Goal: Task Accomplishment & Management: Manage account settings

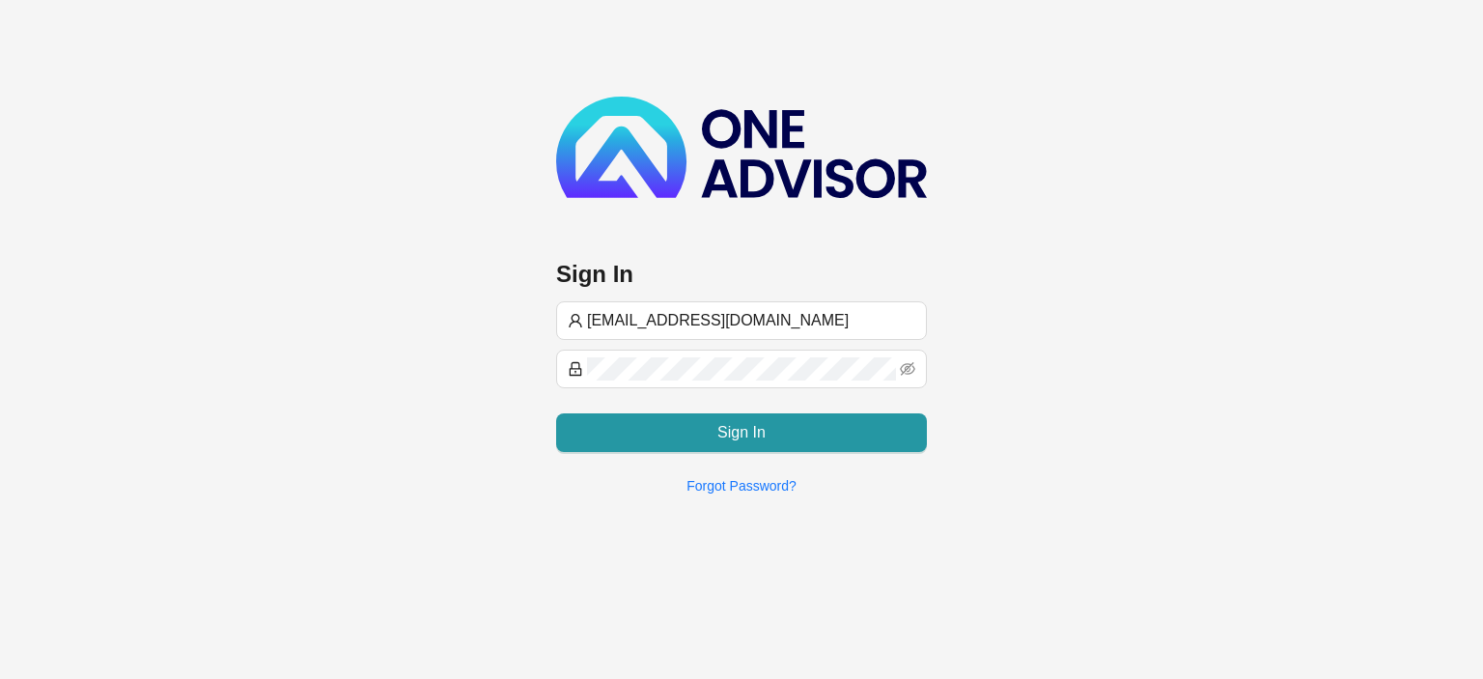
type input "[EMAIL_ADDRESS][DOMAIN_NAME]"
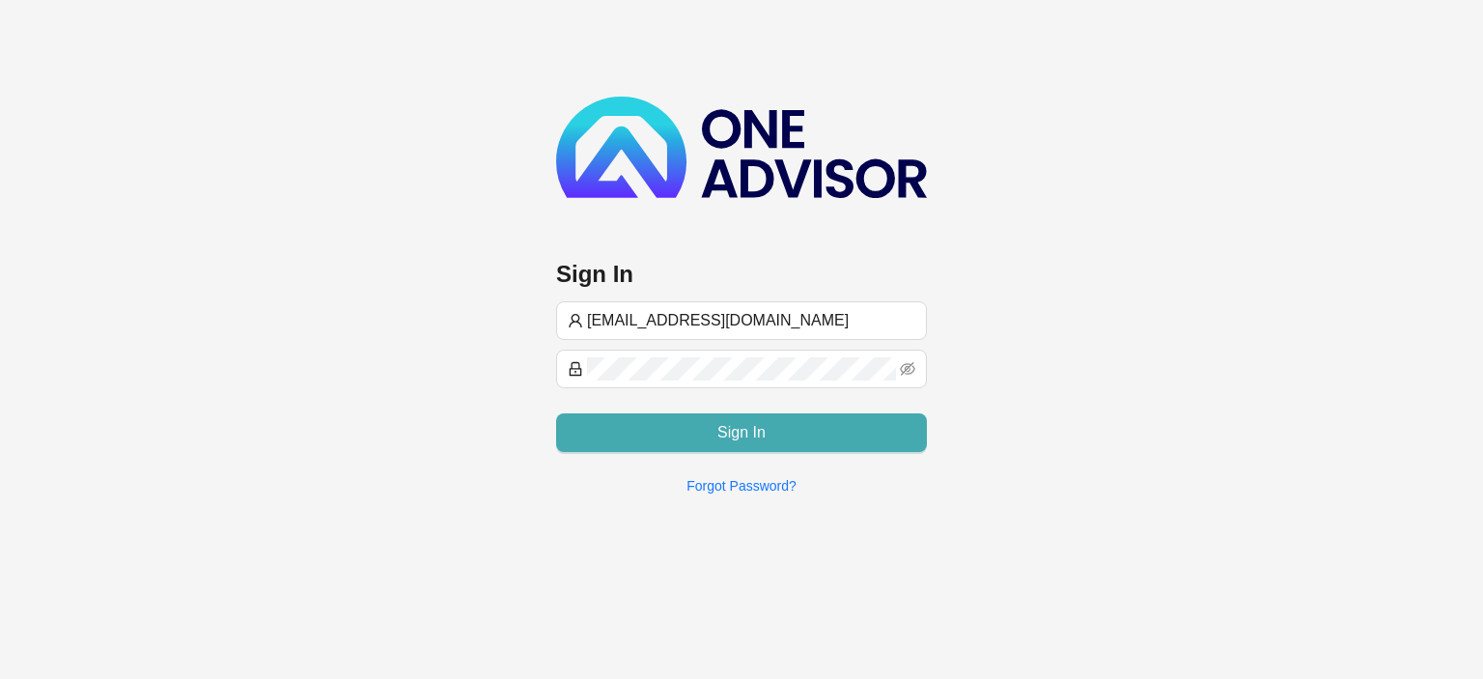
click at [759, 430] on span "Sign In" at bounding box center [741, 432] width 48 height 23
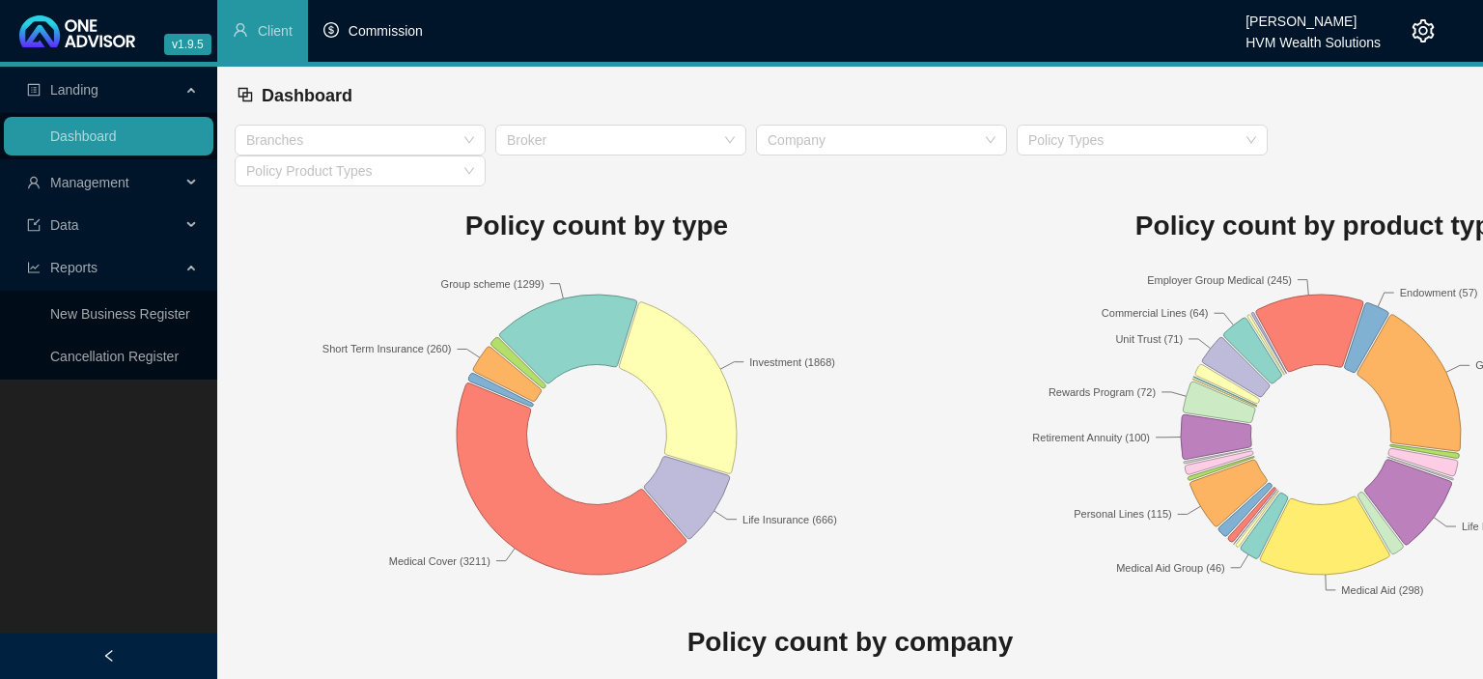
click at [354, 19] on li "Commission" at bounding box center [373, 31] width 130 height 62
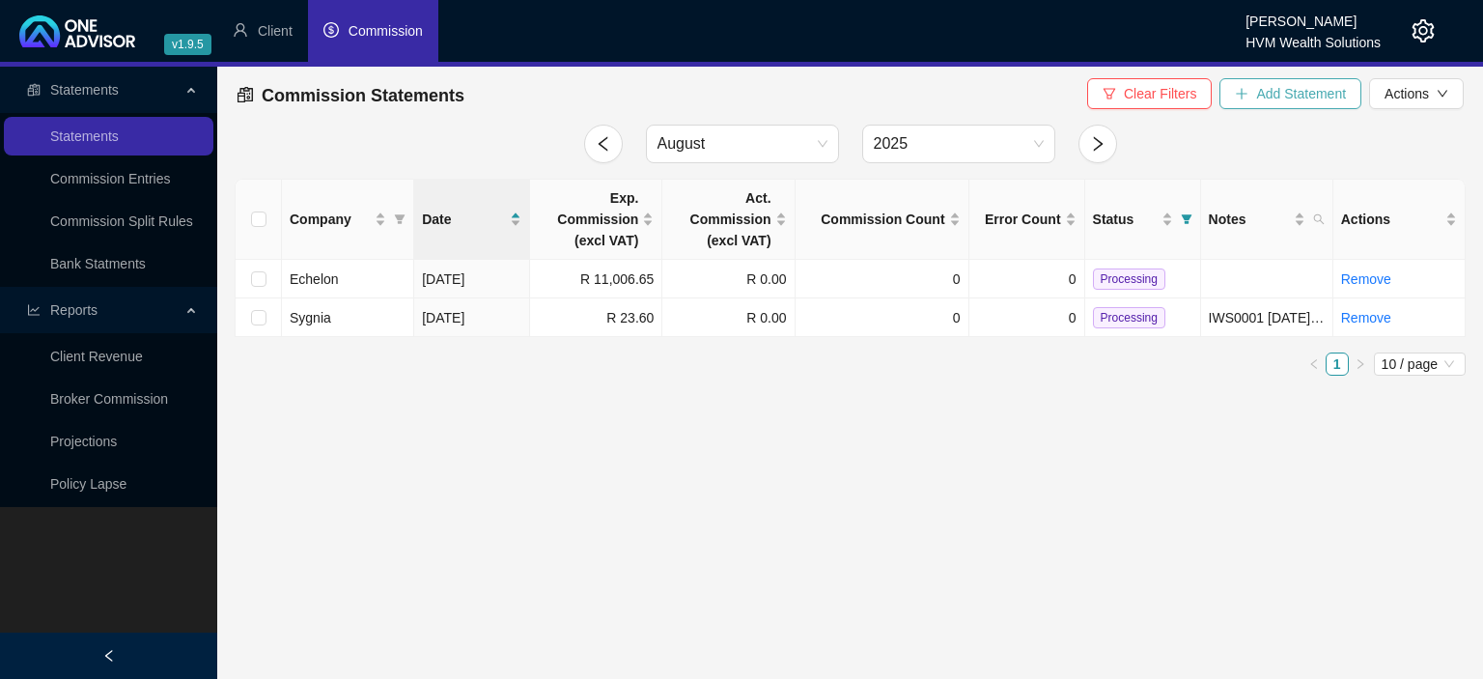
click at [1256, 90] on button "Add Statement" at bounding box center [1291, 93] width 142 height 31
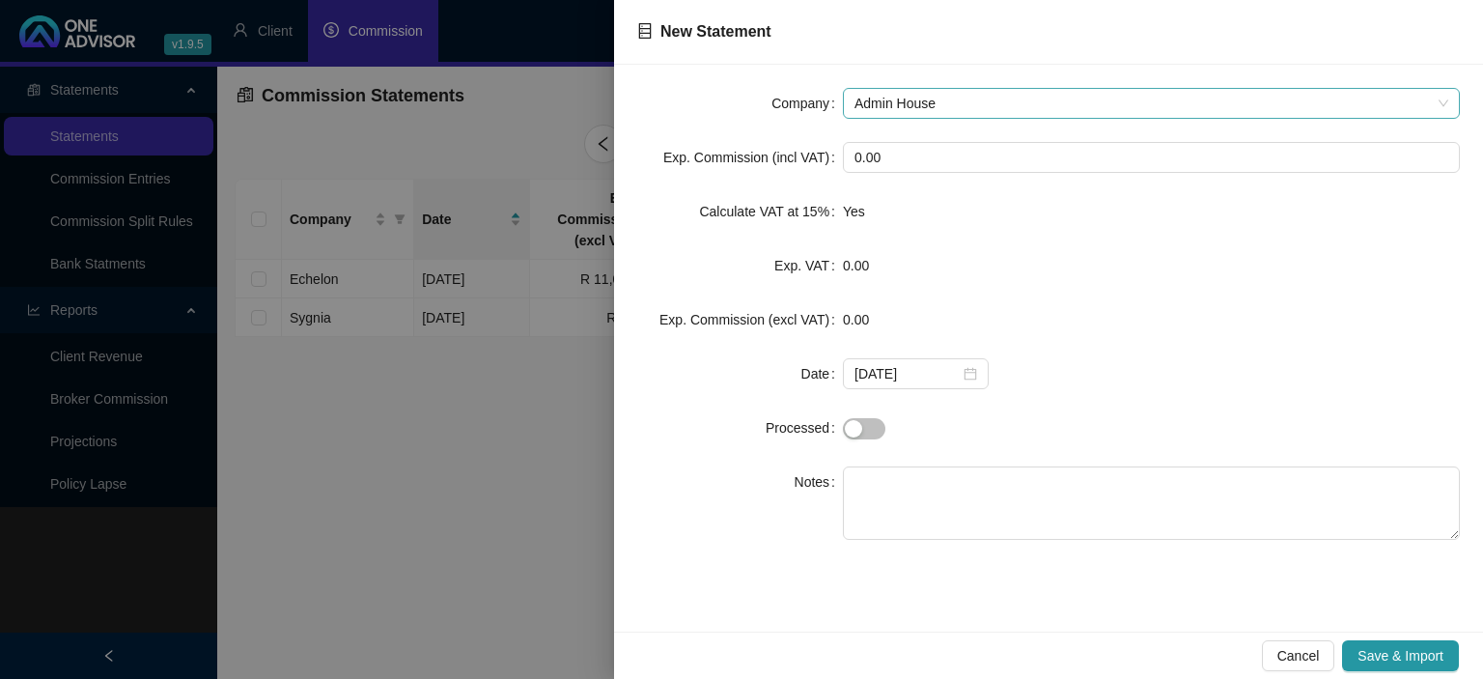
click at [994, 106] on span "Admin House" at bounding box center [1152, 103] width 594 height 29
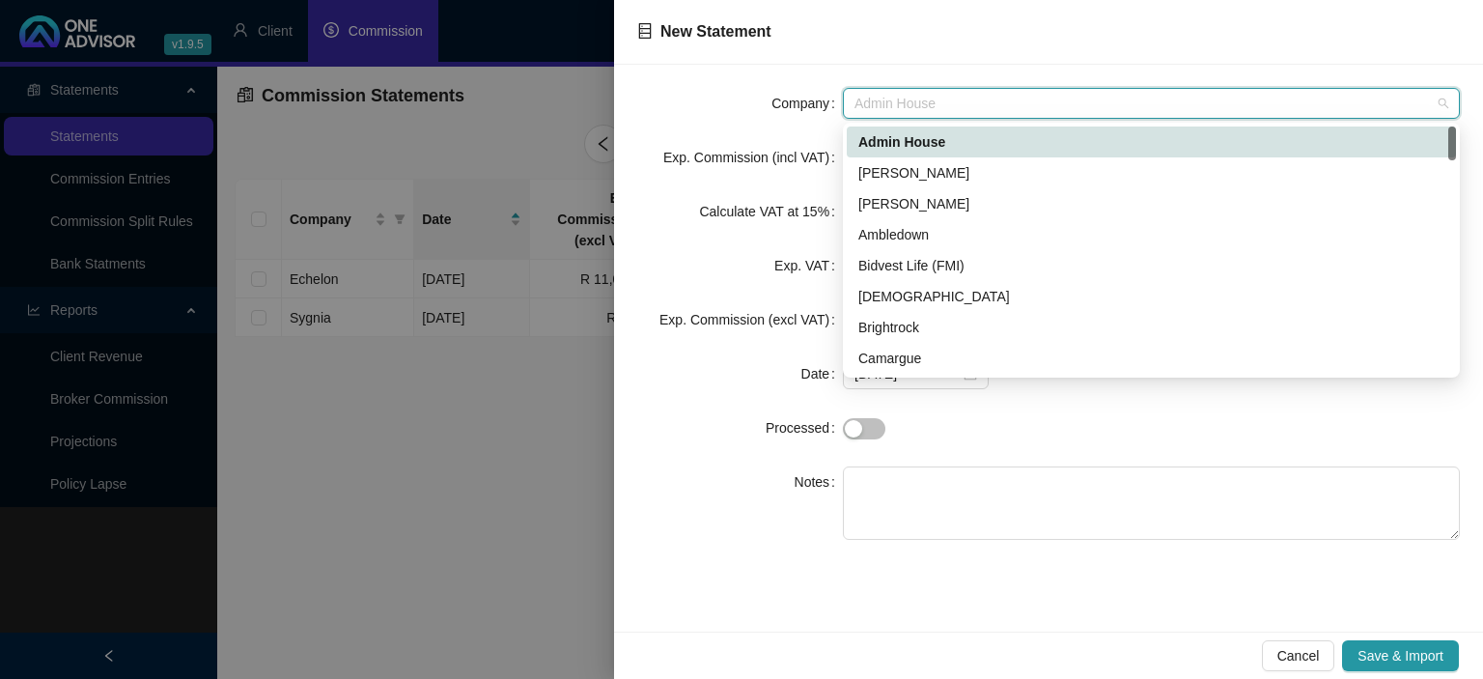
type input "a"
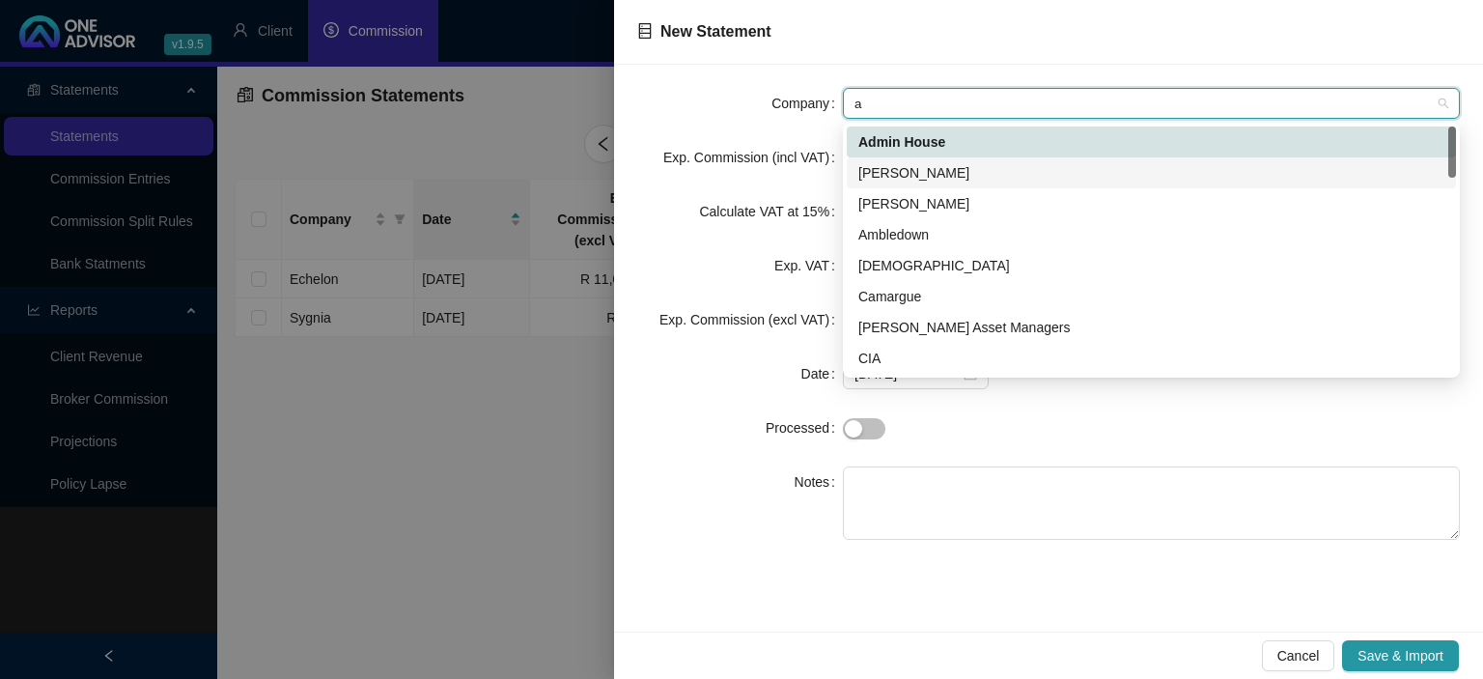
click at [945, 176] on div "[PERSON_NAME]" at bounding box center [1151, 172] width 586 height 21
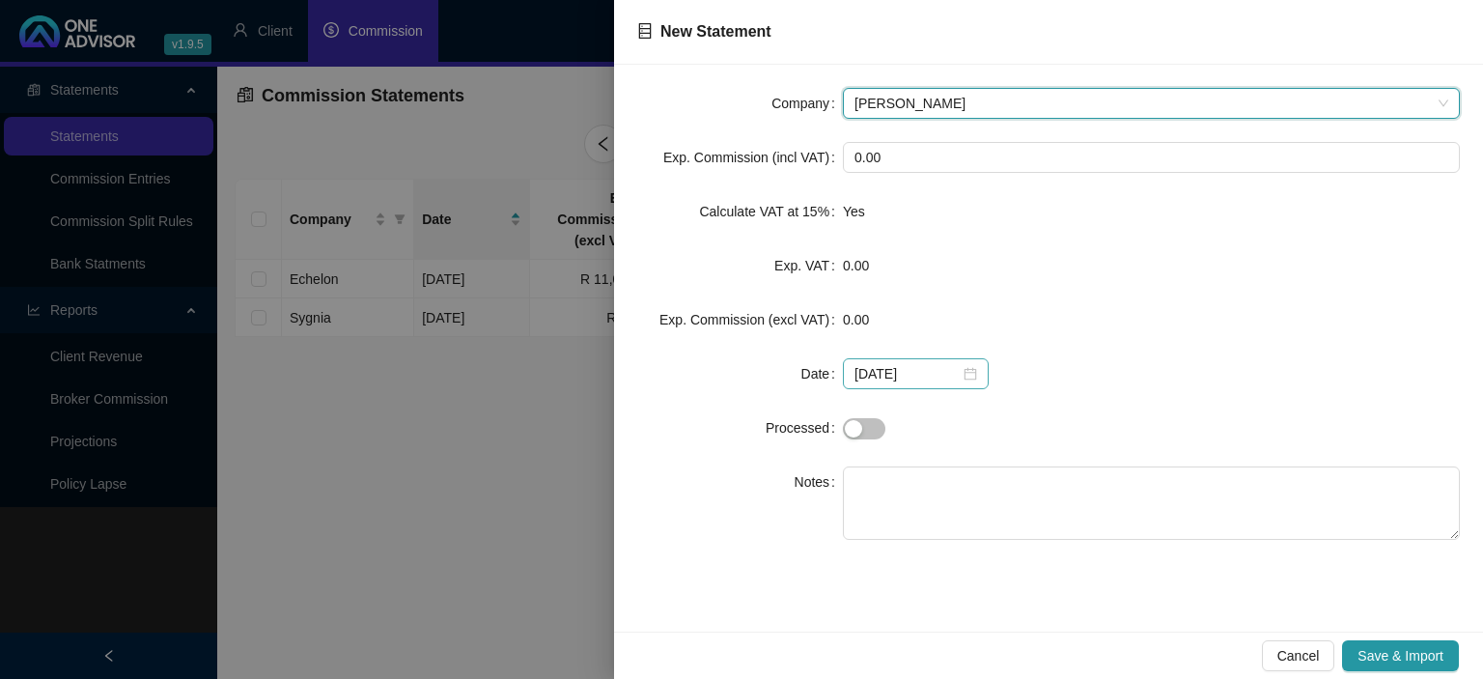
click at [963, 372] on div "[DATE]" at bounding box center [916, 373] width 123 height 21
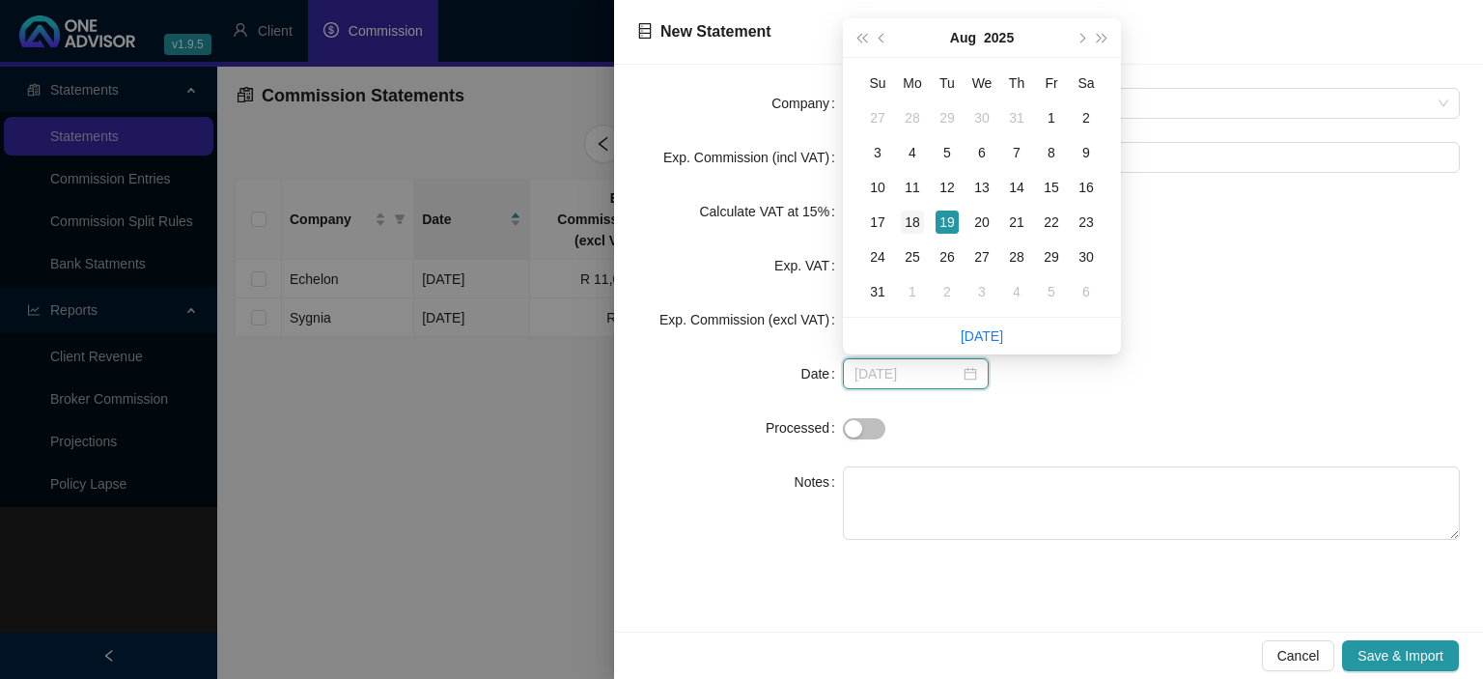
type input "[DATE]"
click at [915, 222] on div "18" at bounding box center [912, 221] width 23 height 23
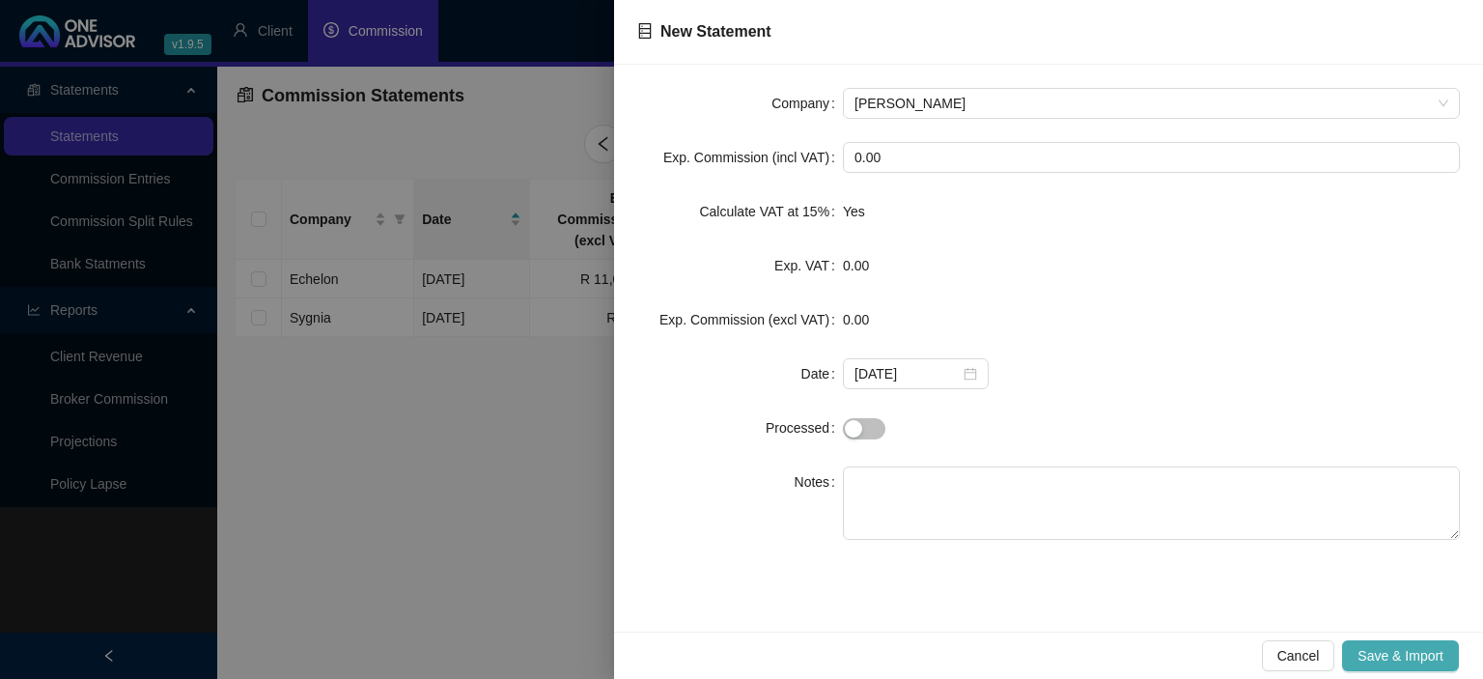
click at [1364, 652] on span "Save & Import" at bounding box center [1401, 655] width 86 height 21
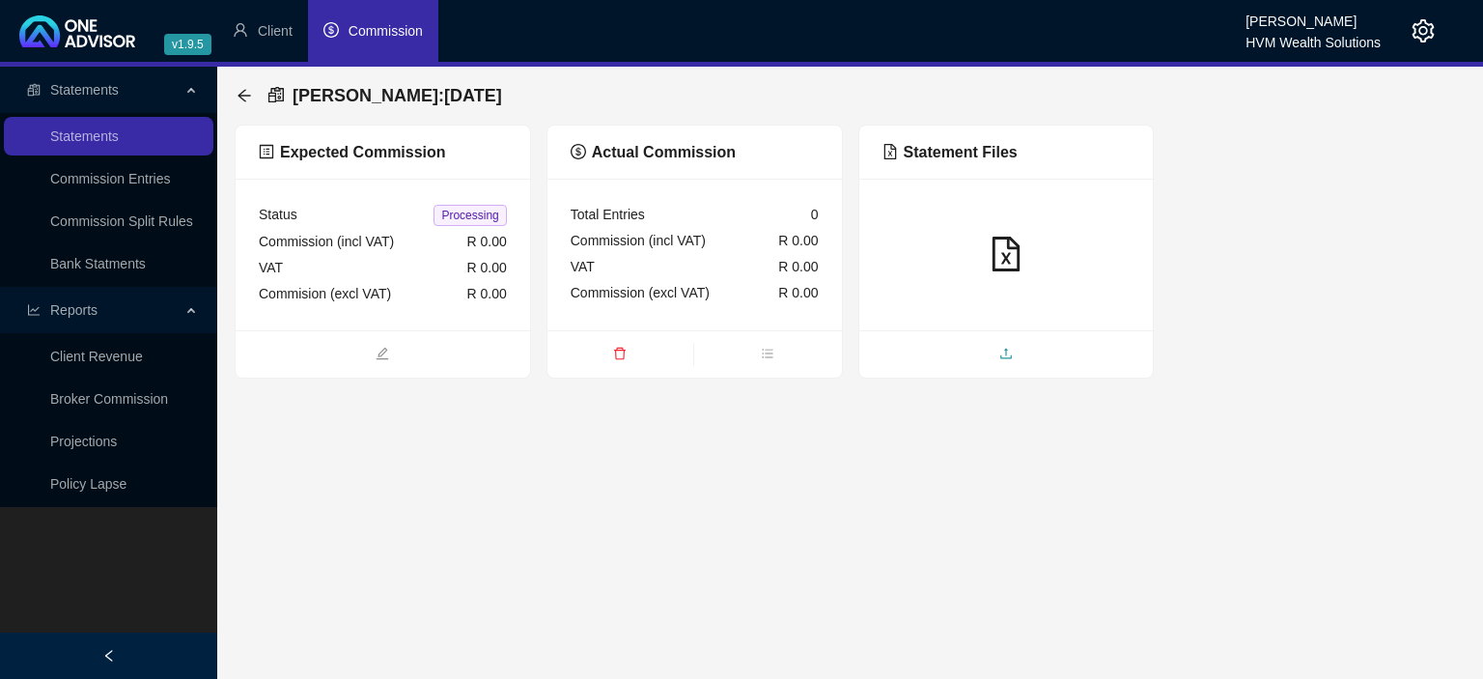
click at [987, 353] on span "upload" at bounding box center [1006, 355] width 295 height 21
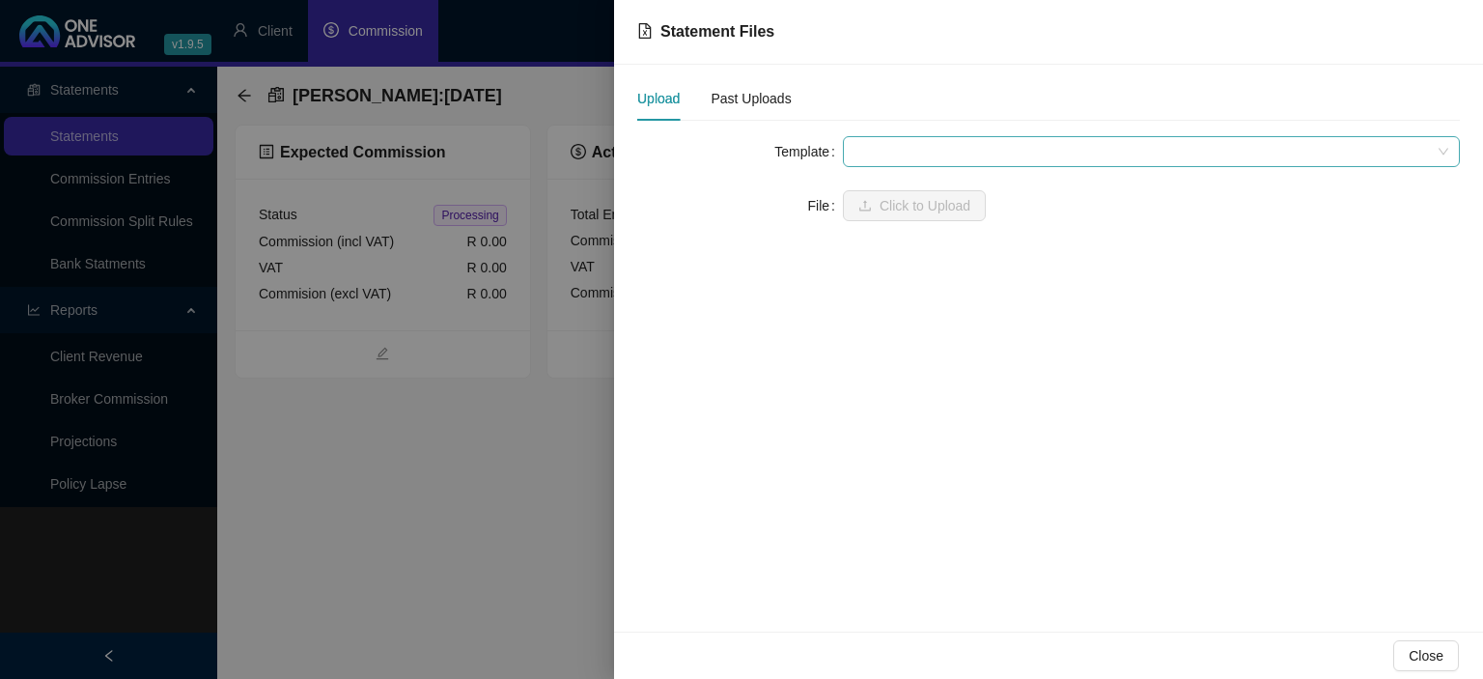
click at [859, 148] on span at bounding box center [1152, 151] width 594 height 29
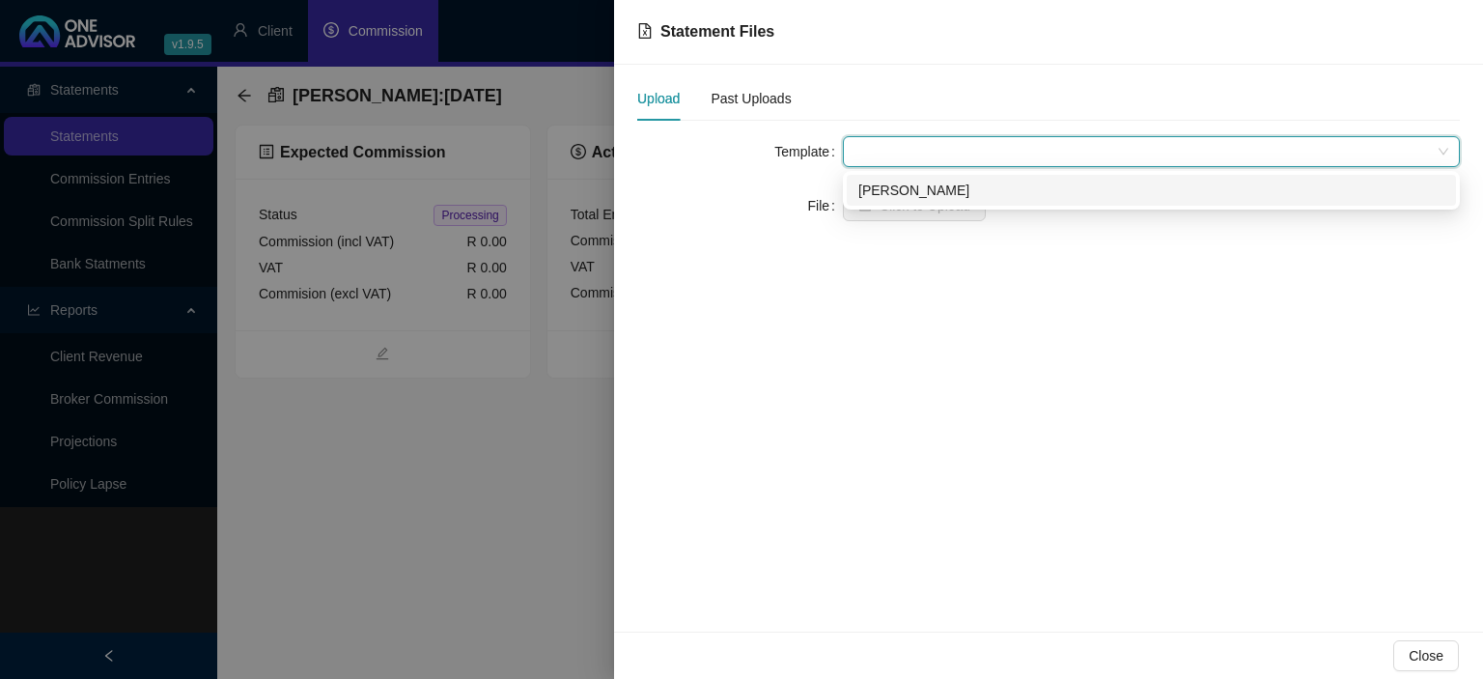
click at [869, 183] on div "[PERSON_NAME]" at bounding box center [1151, 190] width 586 height 21
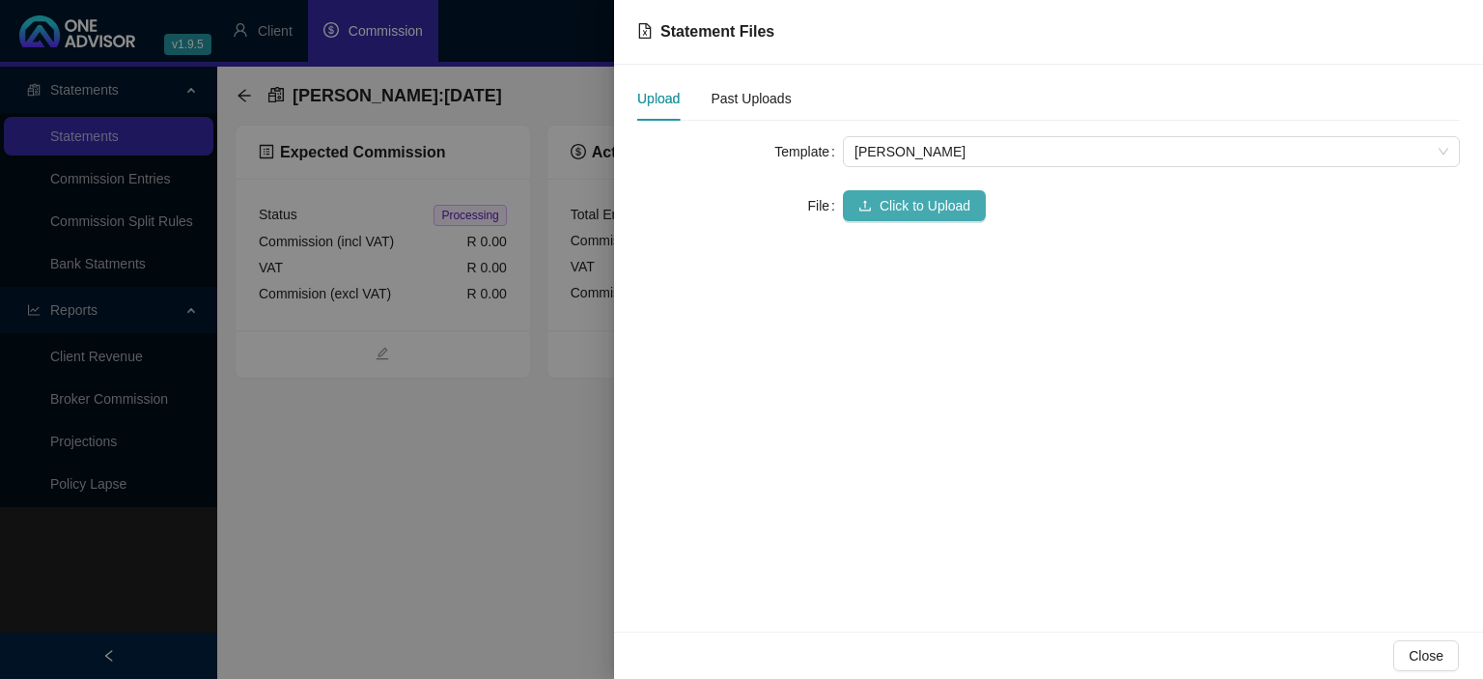
click at [871, 201] on icon "upload" at bounding box center [865, 206] width 14 height 14
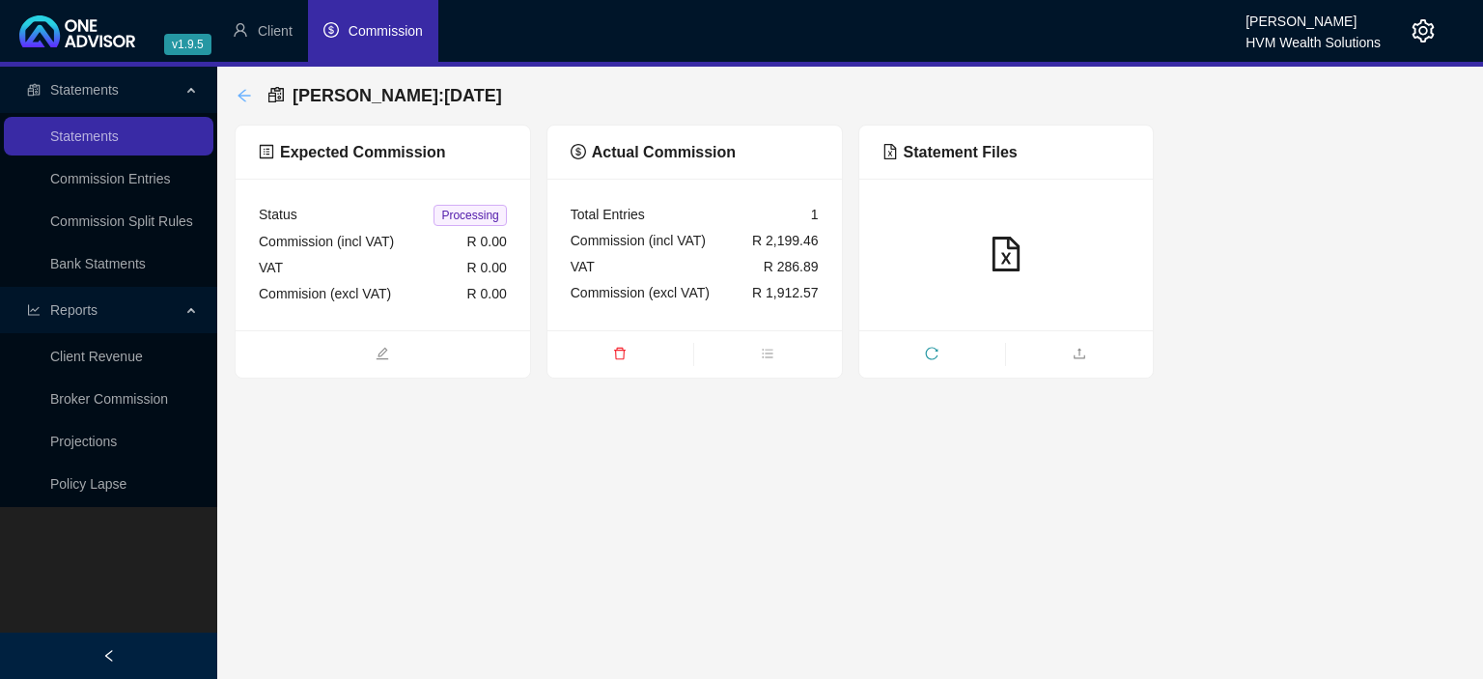
click at [241, 95] on icon "arrow-left" at bounding box center [244, 95] width 15 height 15
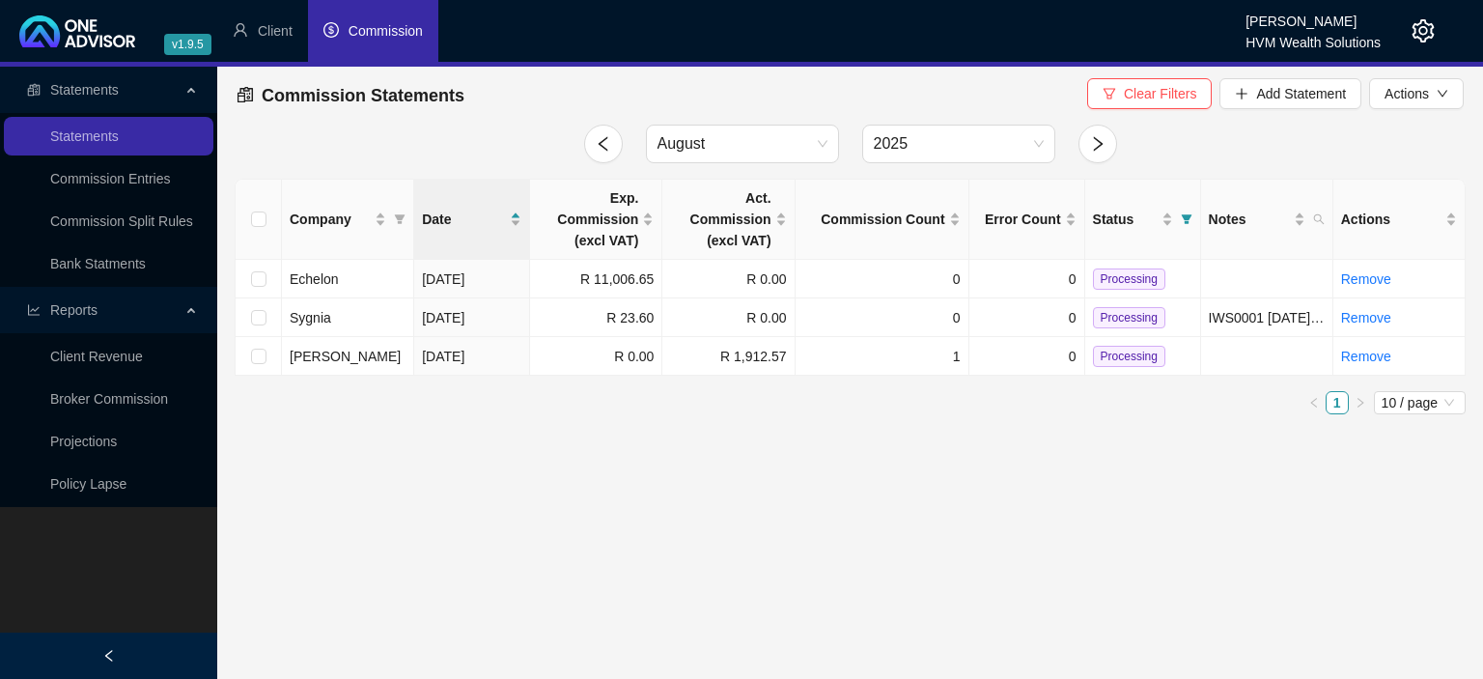
click at [1417, 37] on icon "setting" at bounding box center [1423, 30] width 23 height 23
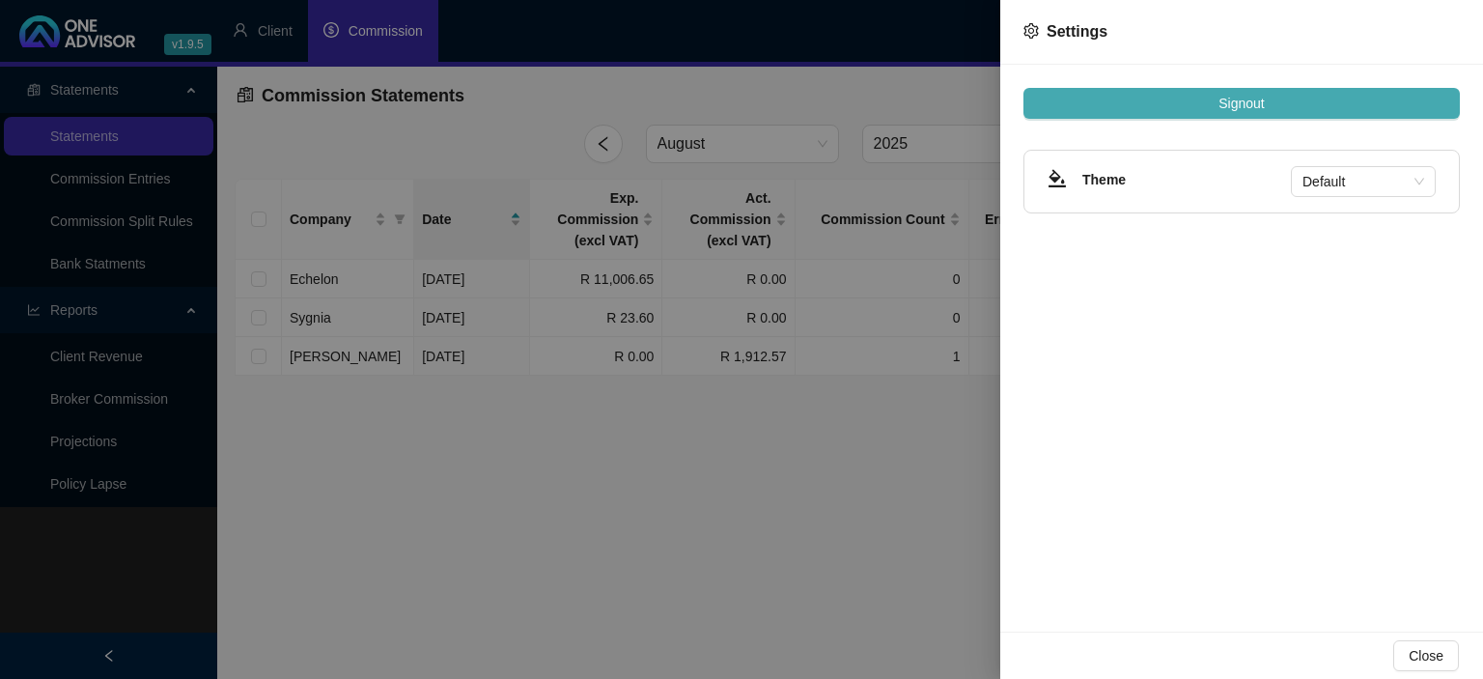
click at [1269, 106] on button "Signout" at bounding box center [1242, 103] width 436 height 31
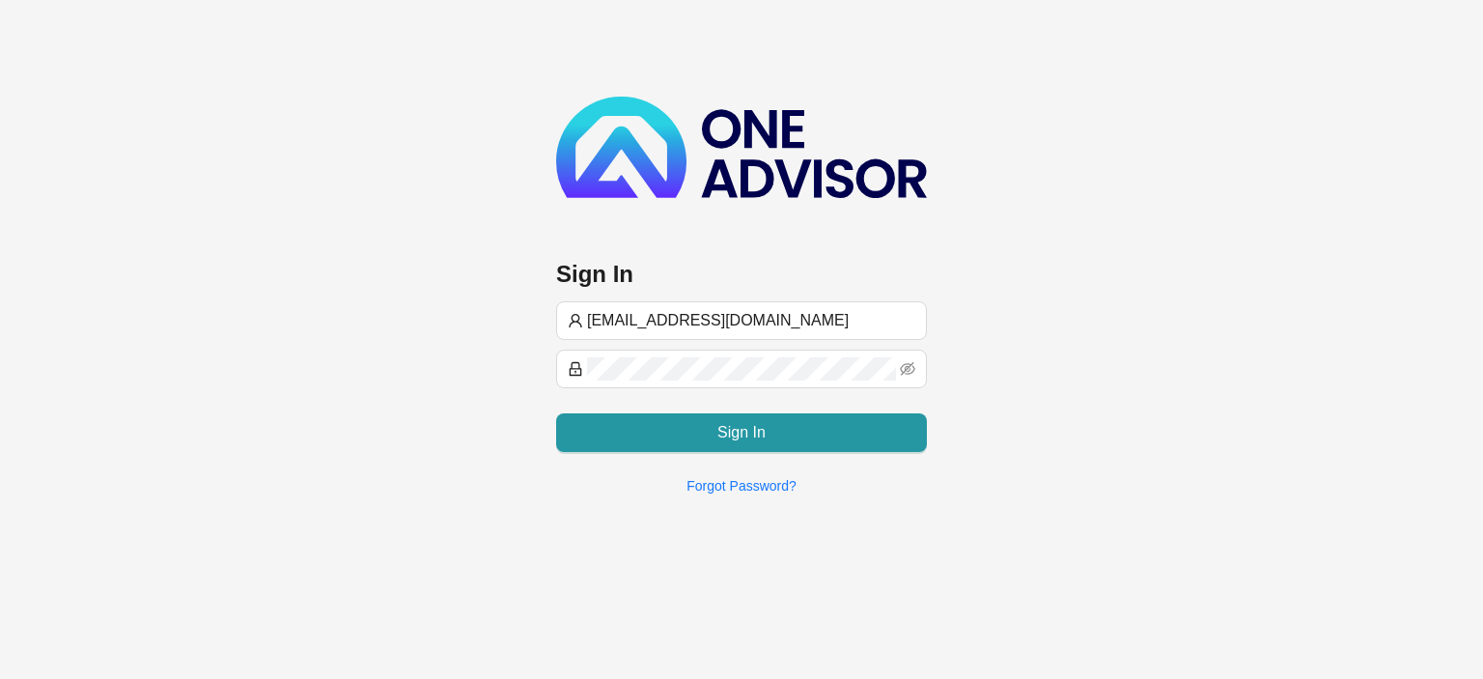
type input "[EMAIL_ADDRESS][DOMAIN_NAME]"
